Goal: Find specific page/section: Find specific page/section

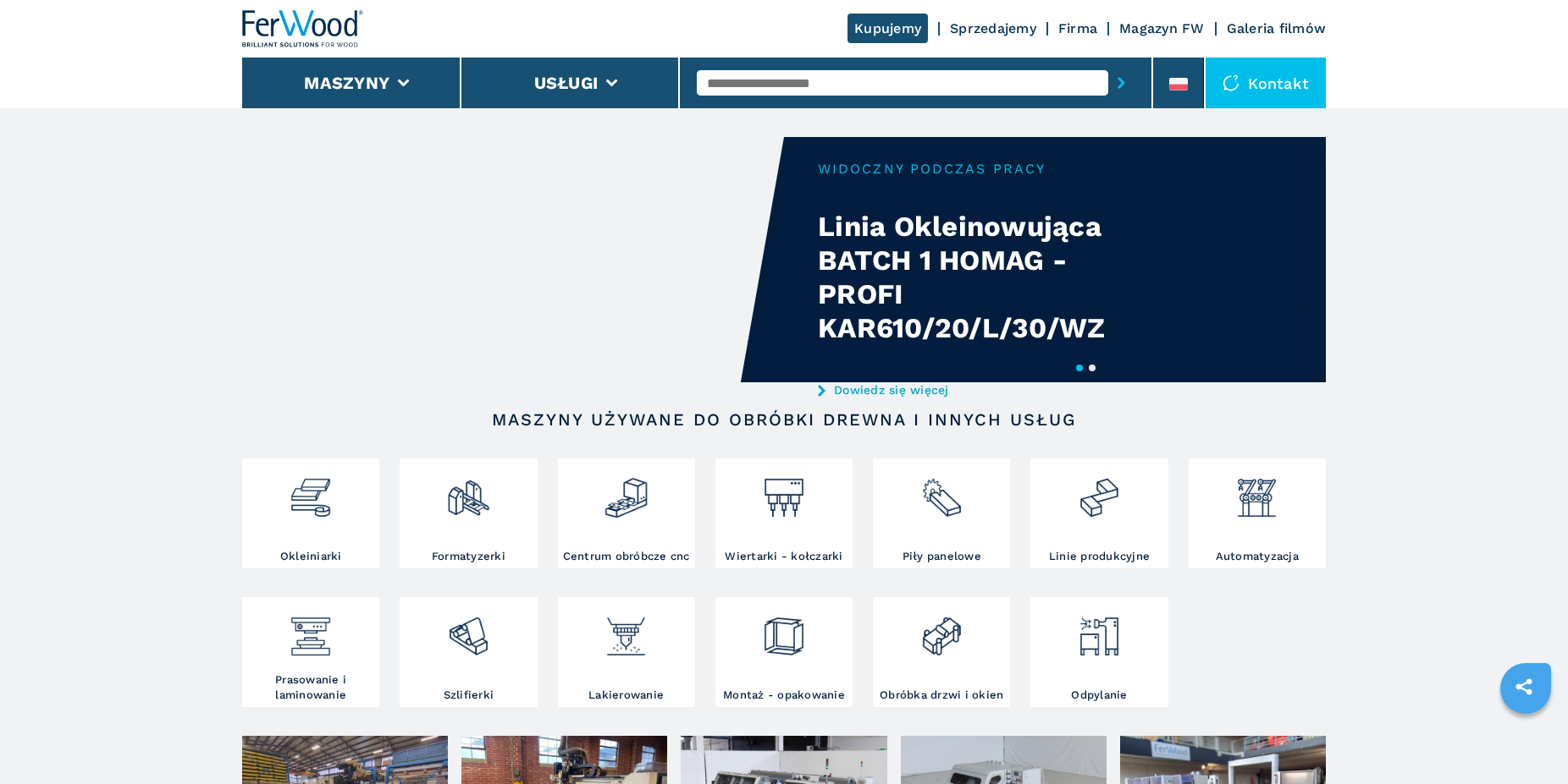
click at [1288, 81] on div "Kontakt" at bounding box center [1266, 83] width 120 height 51
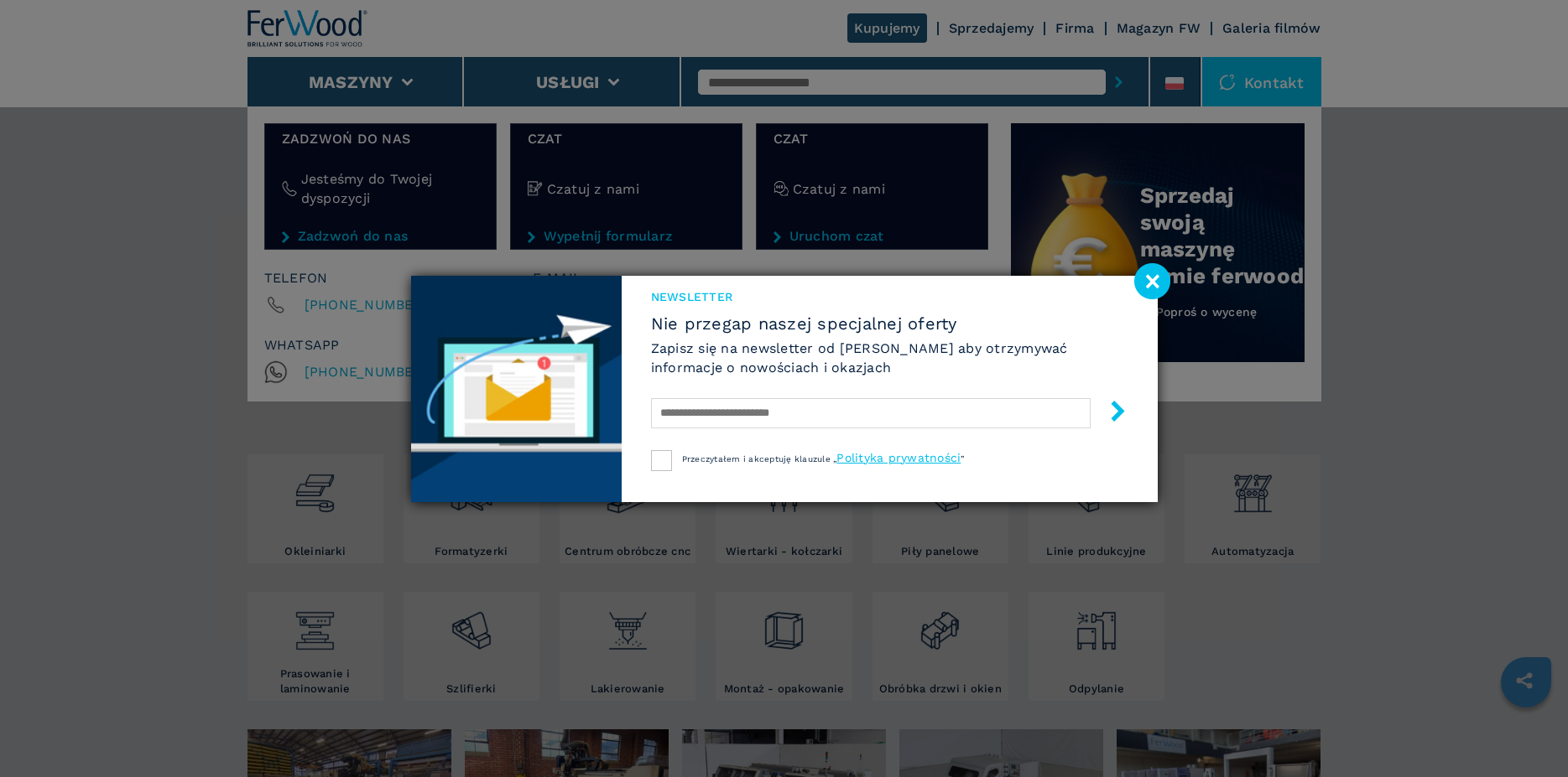
click at [1147, 281] on image at bounding box center [1152, 281] width 36 height 36
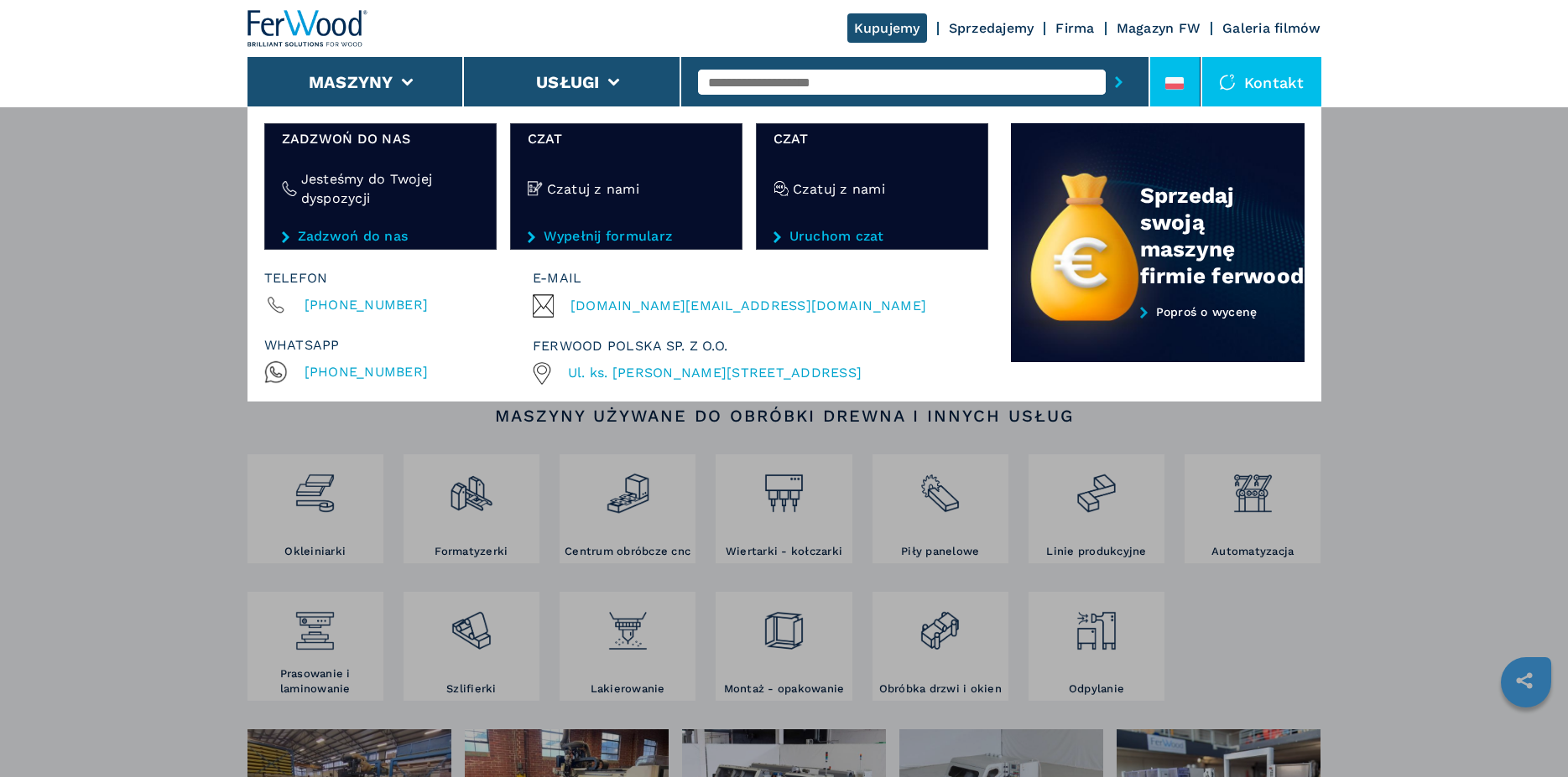
click at [1171, 79] on icon at bounding box center [1174, 84] width 18 height 13
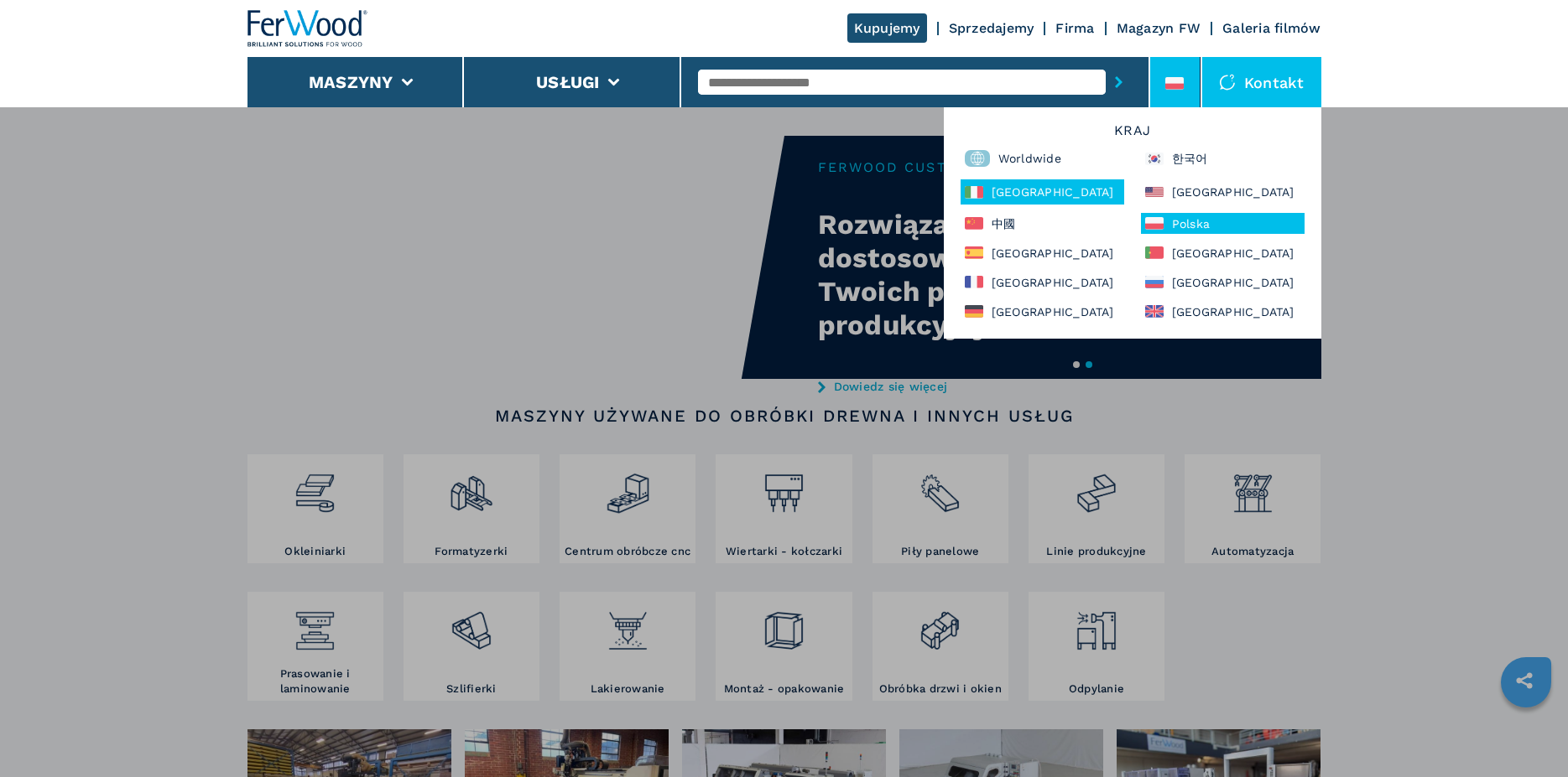
click at [1025, 188] on div "[GEOGRAPHIC_DATA]" at bounding box center [1041, 192] width 163 height 25
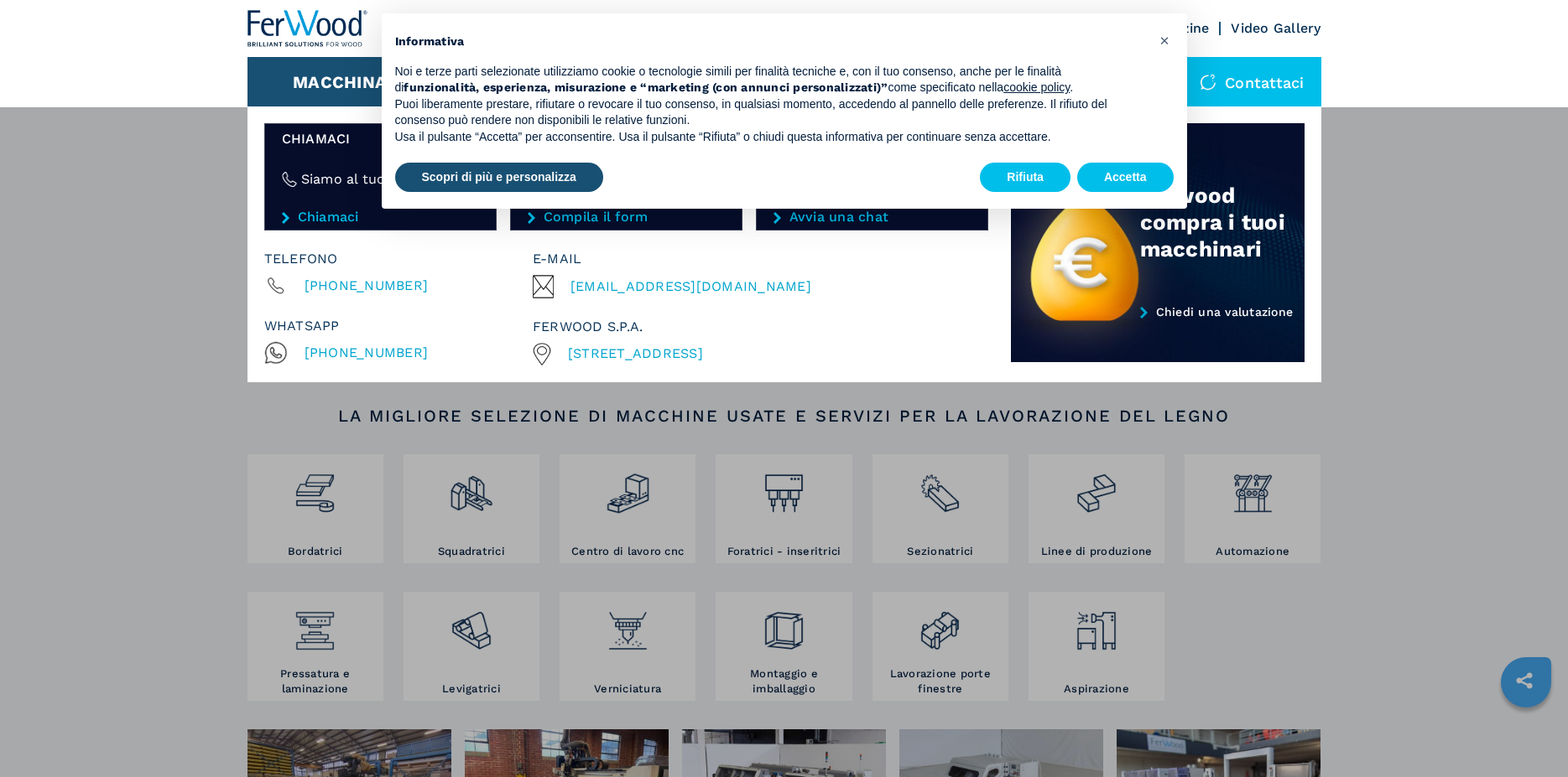
click at [1451, 247] on div "Macchinari Bordatrici Squadratrici Centro di lavoro cnc Foratrici - inseritrici…" at bounding box center [784, 495] width 1568 height 777
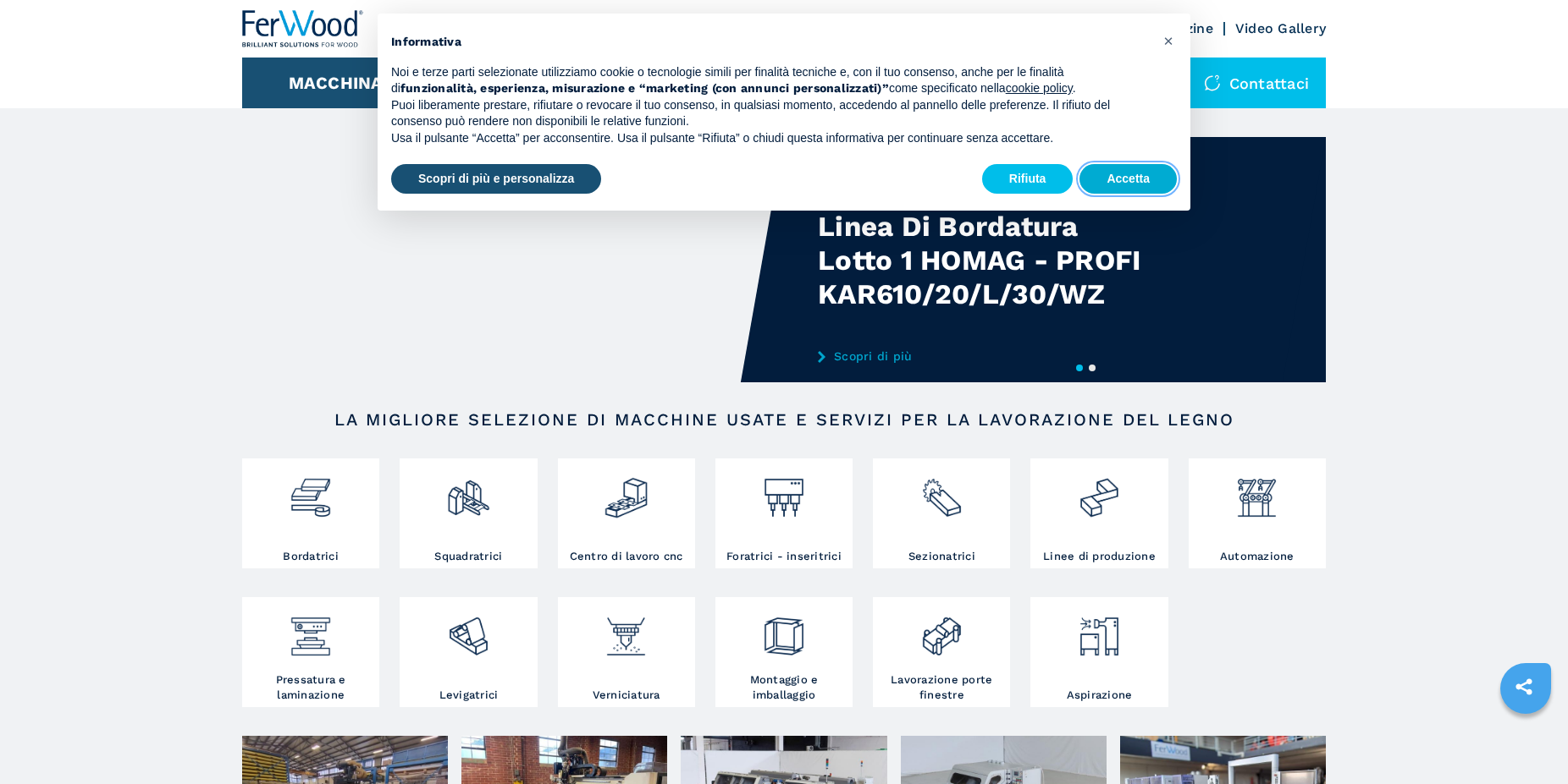
click at [1120, 176] on button "Accetta" at bounding box center [1128, 178] width 97 height 30
